Goal: Task Accomplishment & Management: Use online tool/utility

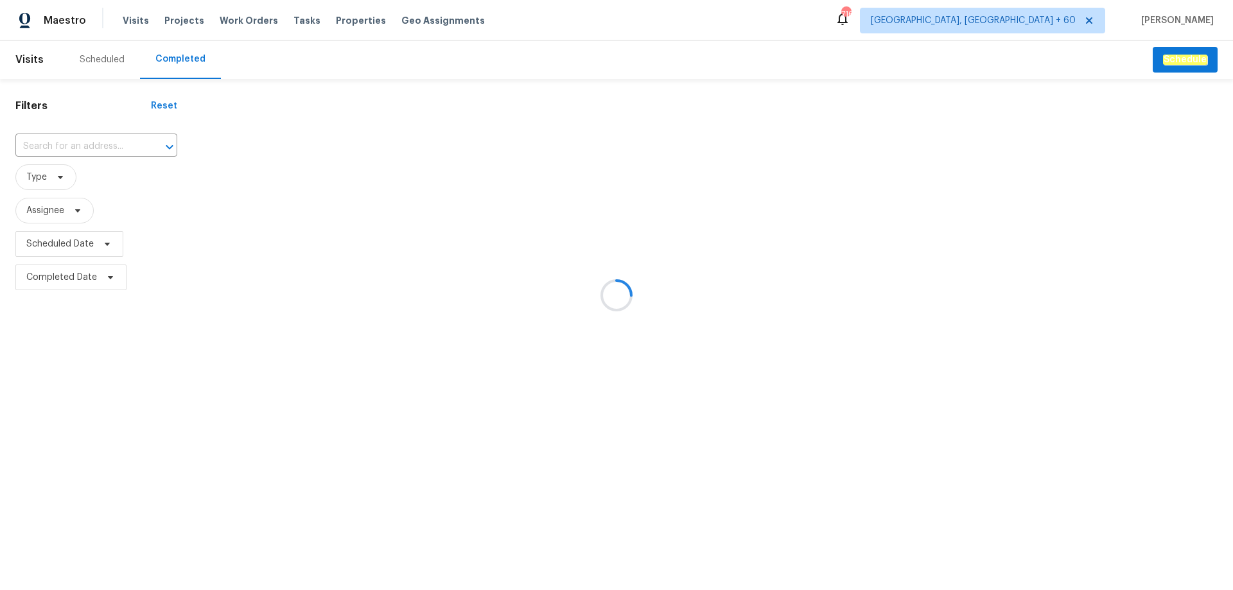
click at [91, 139] on div at bounding box center [616, 295] width 1233 height 590
click at [87, 148] on div at bounding box center [616, 295] width 1233 height 590
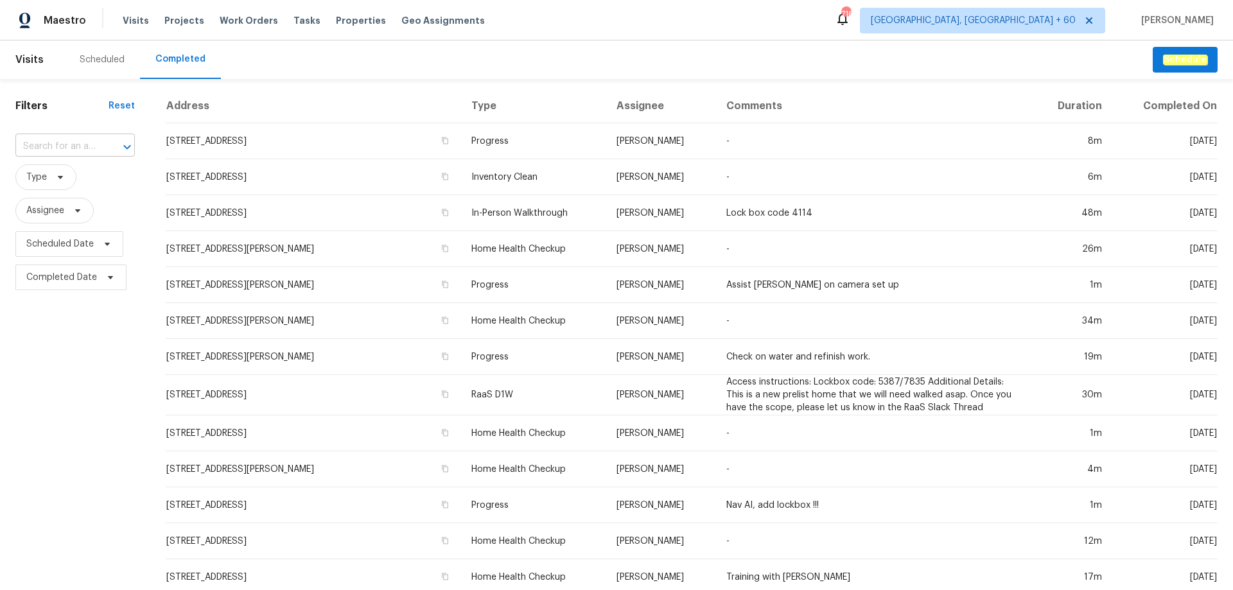
click at [68, 148] on input "text" at bounding box center [56, 147] width 83 height 20
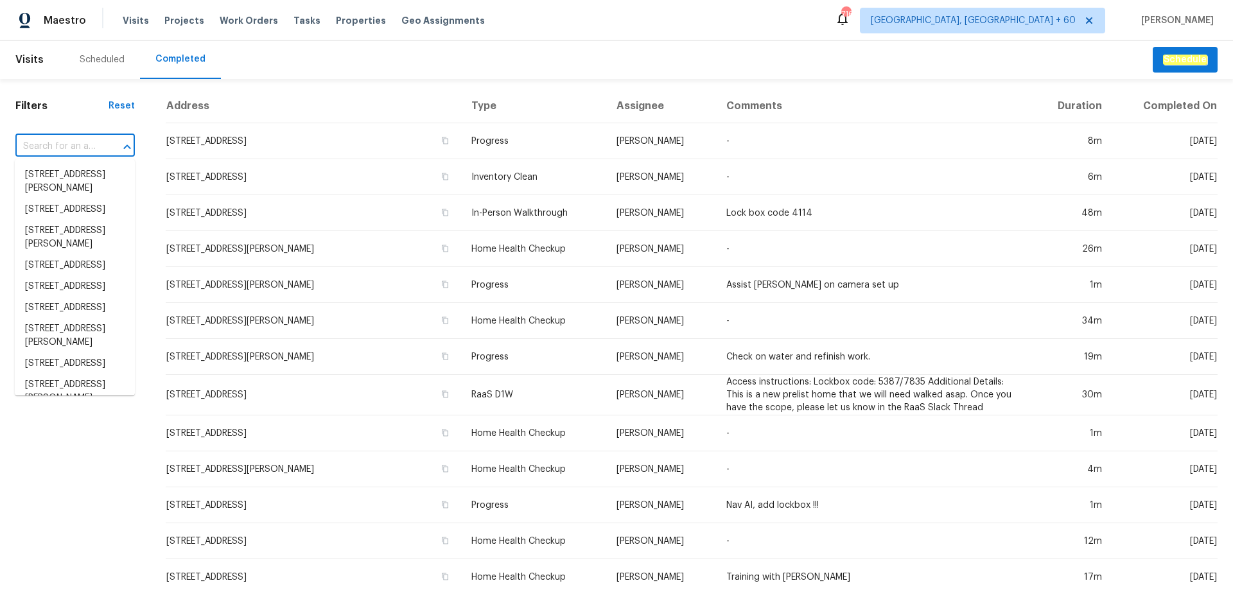
paste input "[STREET_ADDRESS][PERSON_NAME][US_STATE]"
type input "[STREET_ADDRESS][PERSON_NAME][US_STATE]"
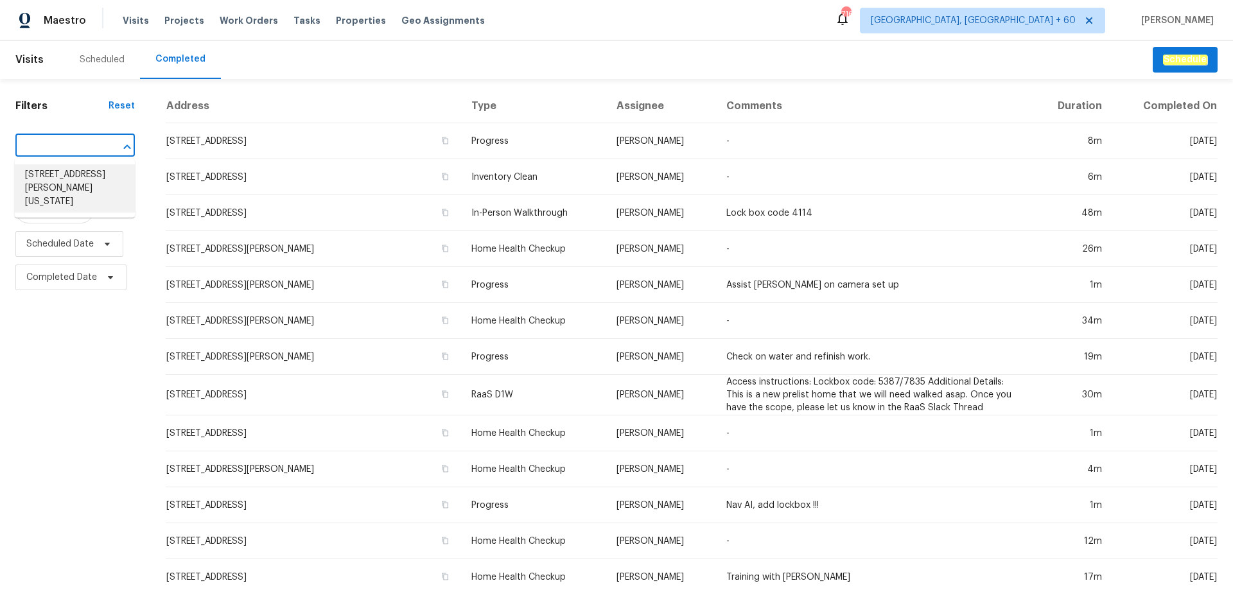
click at [61, 180] on li "[STREET_ADDRESS][PERSON_NAME][US_STATE]" at bounding box center [75, 188] width 120 height 48
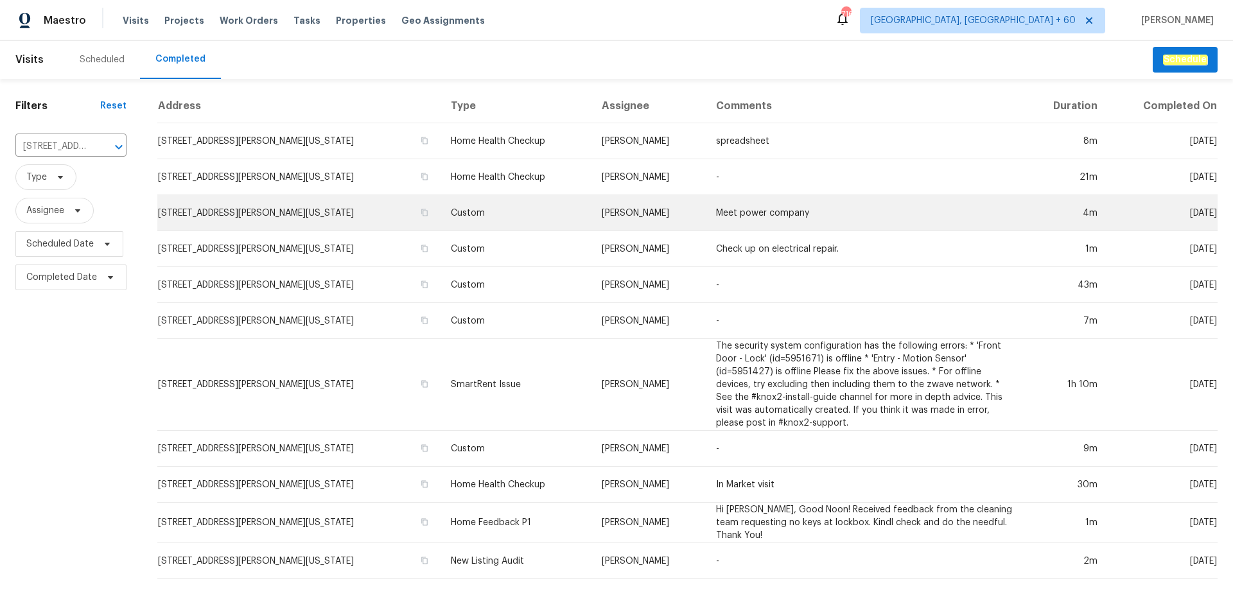
click at [482, 211] on td "Custom" at bounding box center [517, 213] width 152 height 36
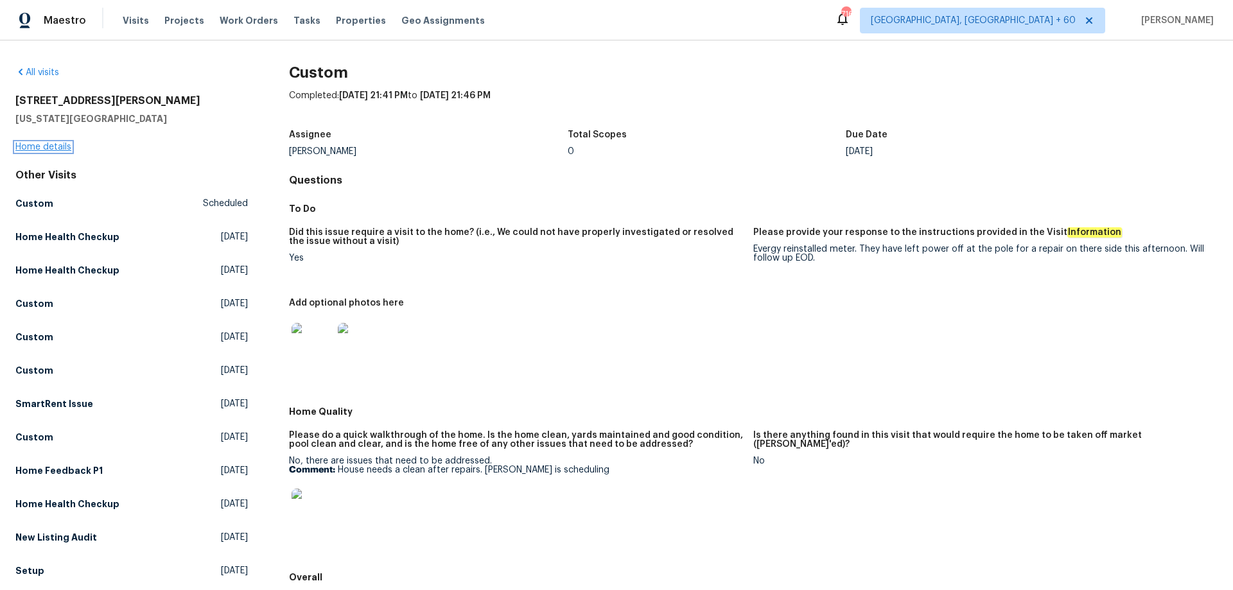
click at [49, 147] on link "Home details" at bounding box center [43, 147] width 56 height 9
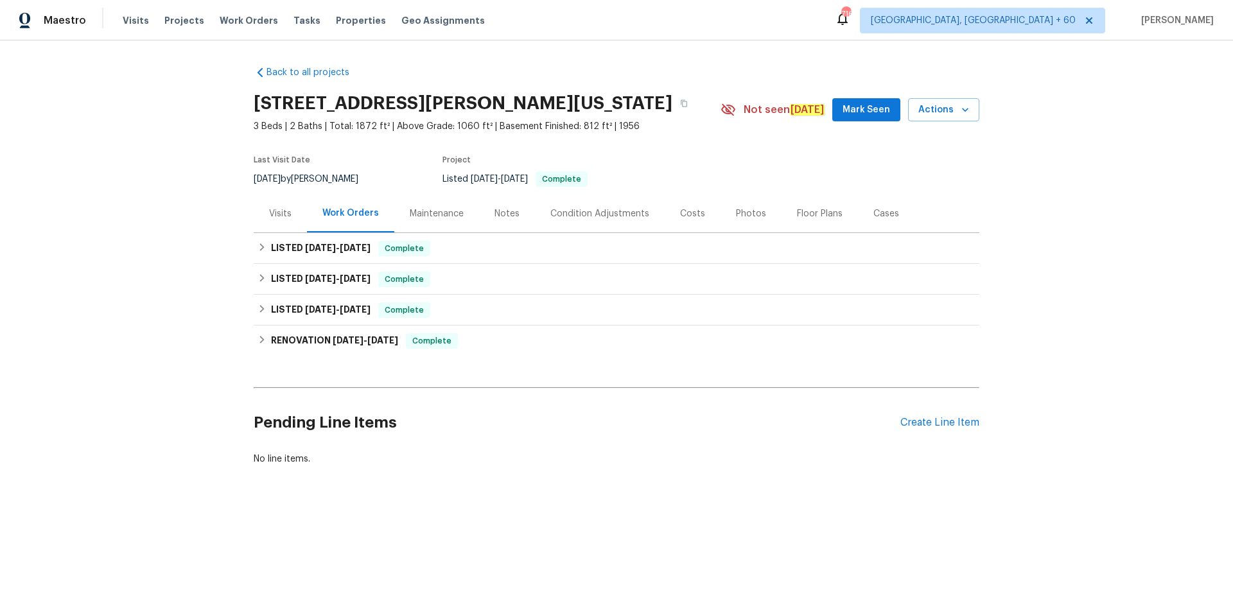
click at [740, 214] on div "Photos" at bounding box center [751, 213] width 30 height 13
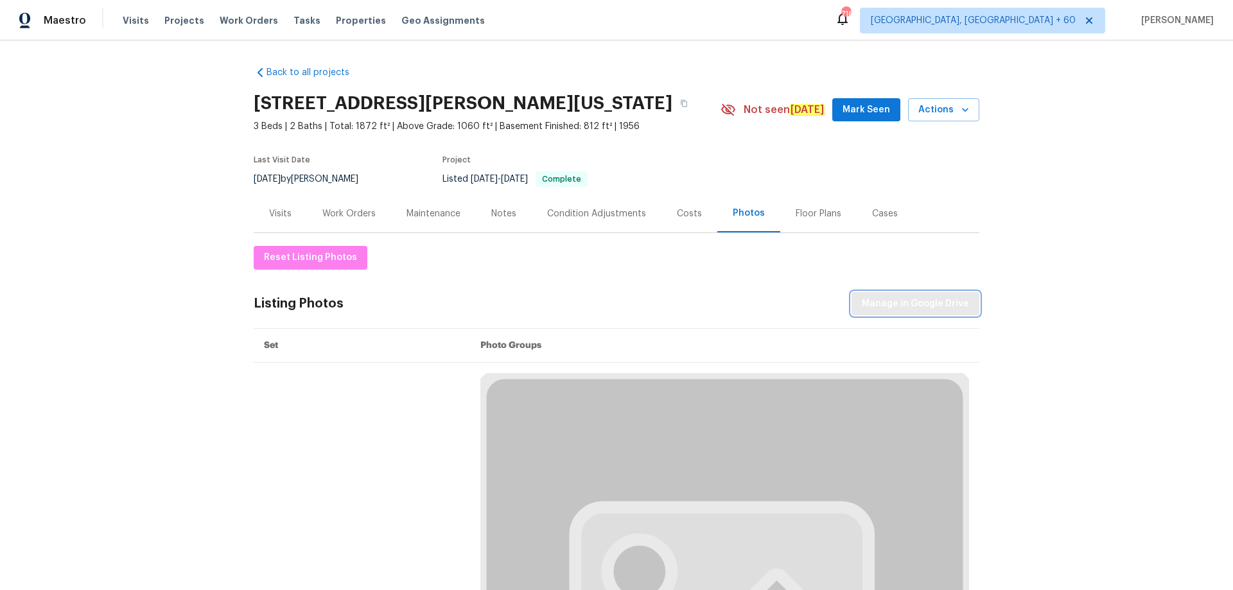
click at [927, 303] on span "Manage in Google Drive" at bounding box center [915, 304] width 107 height 16
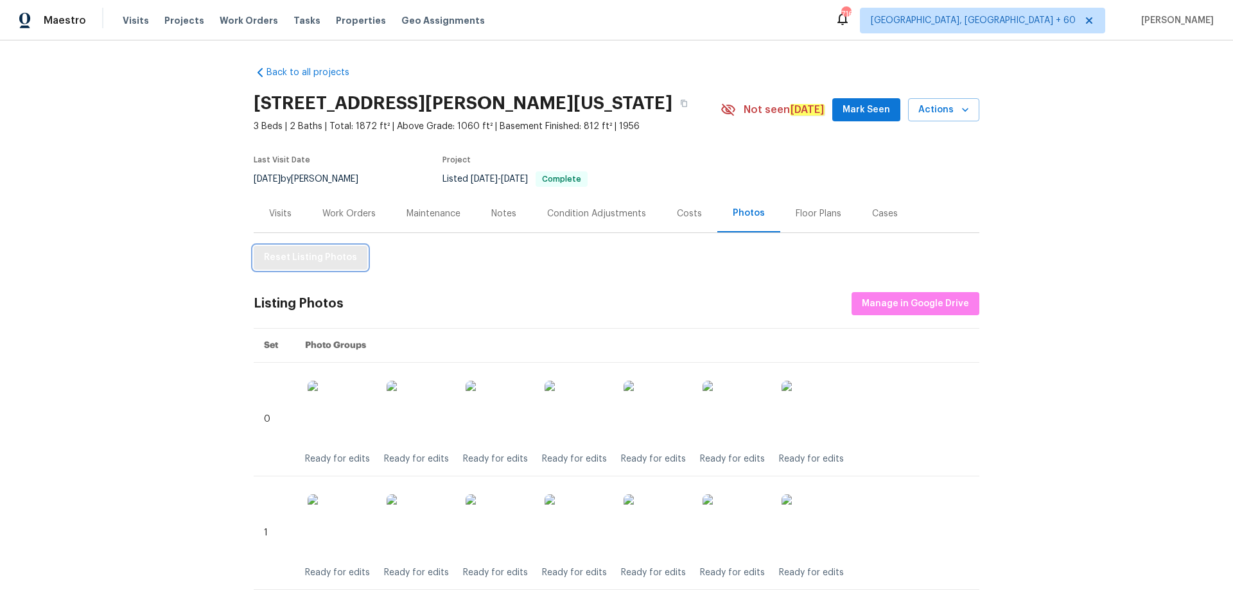
click at [331, 262] on span "Reset Listing Photos" at bounding box center [310, 258] width 93 height 16
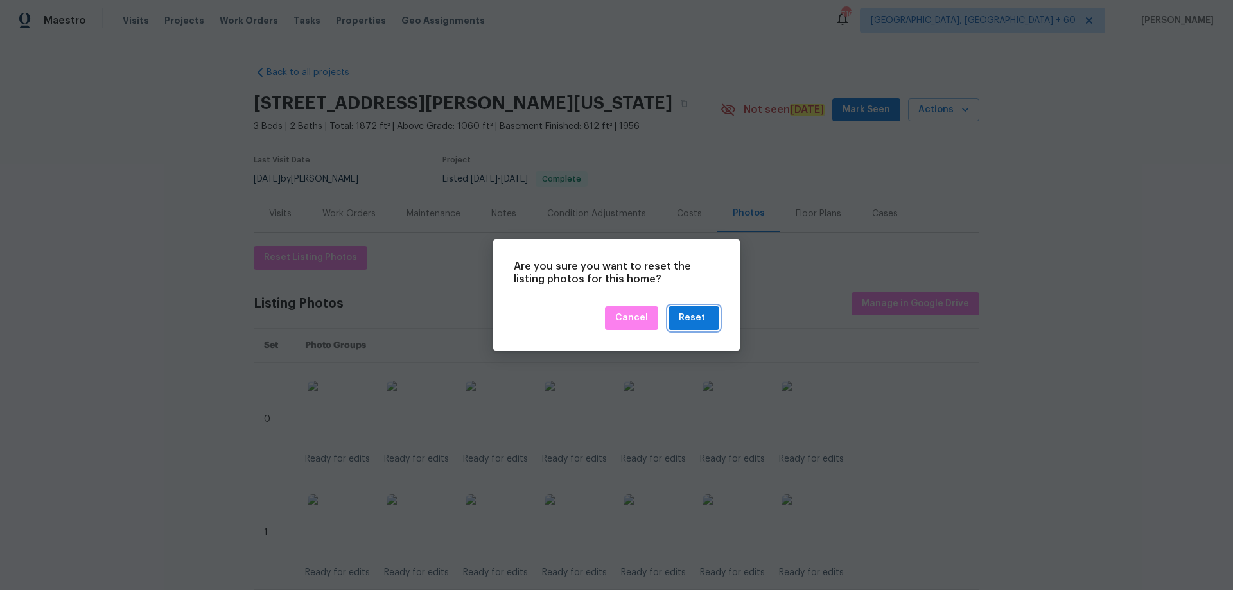
click at [675, 314] on button "Reset" at bounding box center [694, 318] width 51 height 24
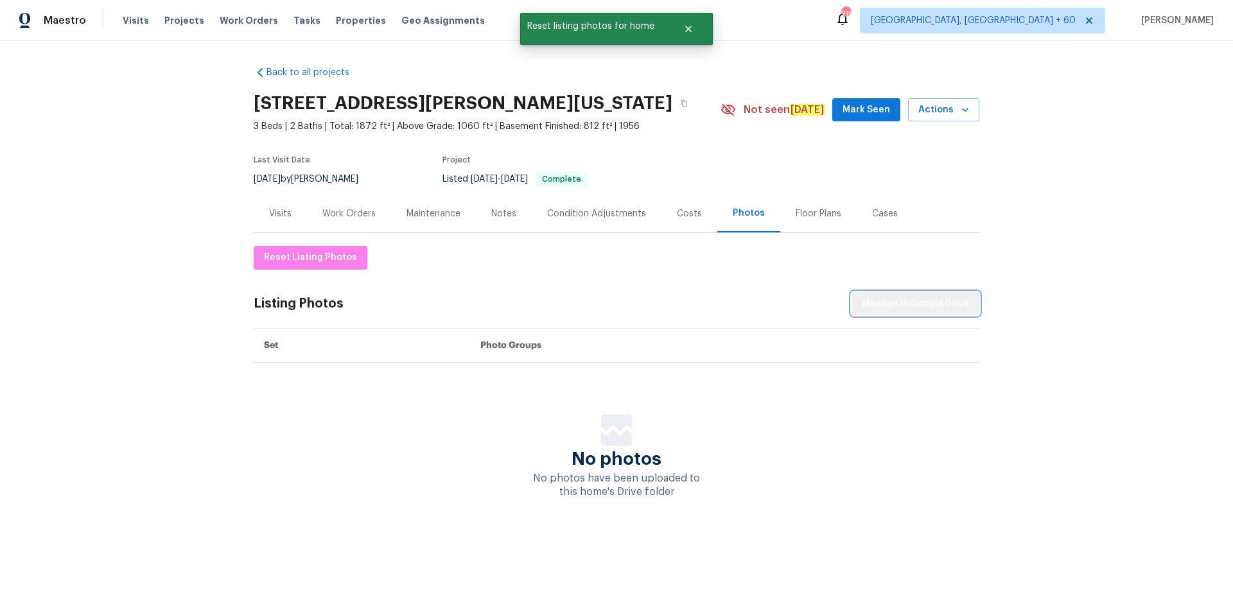
click at [943, 309] on span "Manage in Google Drive" at bounding box center [915, 304] width 107 height 16
